Goal: Task Accomplishment & Management: Manage account settings

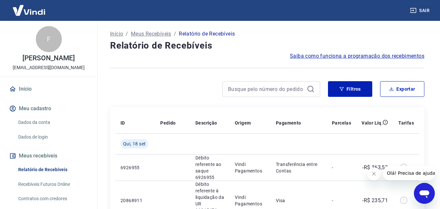
click at [377, 172] on button "Fechar mensagem da empresa" at bounding box center [373, 173] width 13 height 13
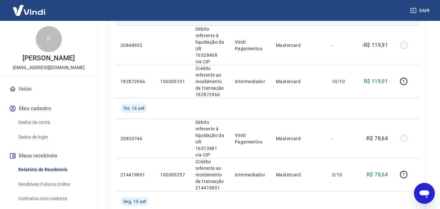
scroll to position [423, 0]
